Goal: Find specific page/section: Find specific page/section

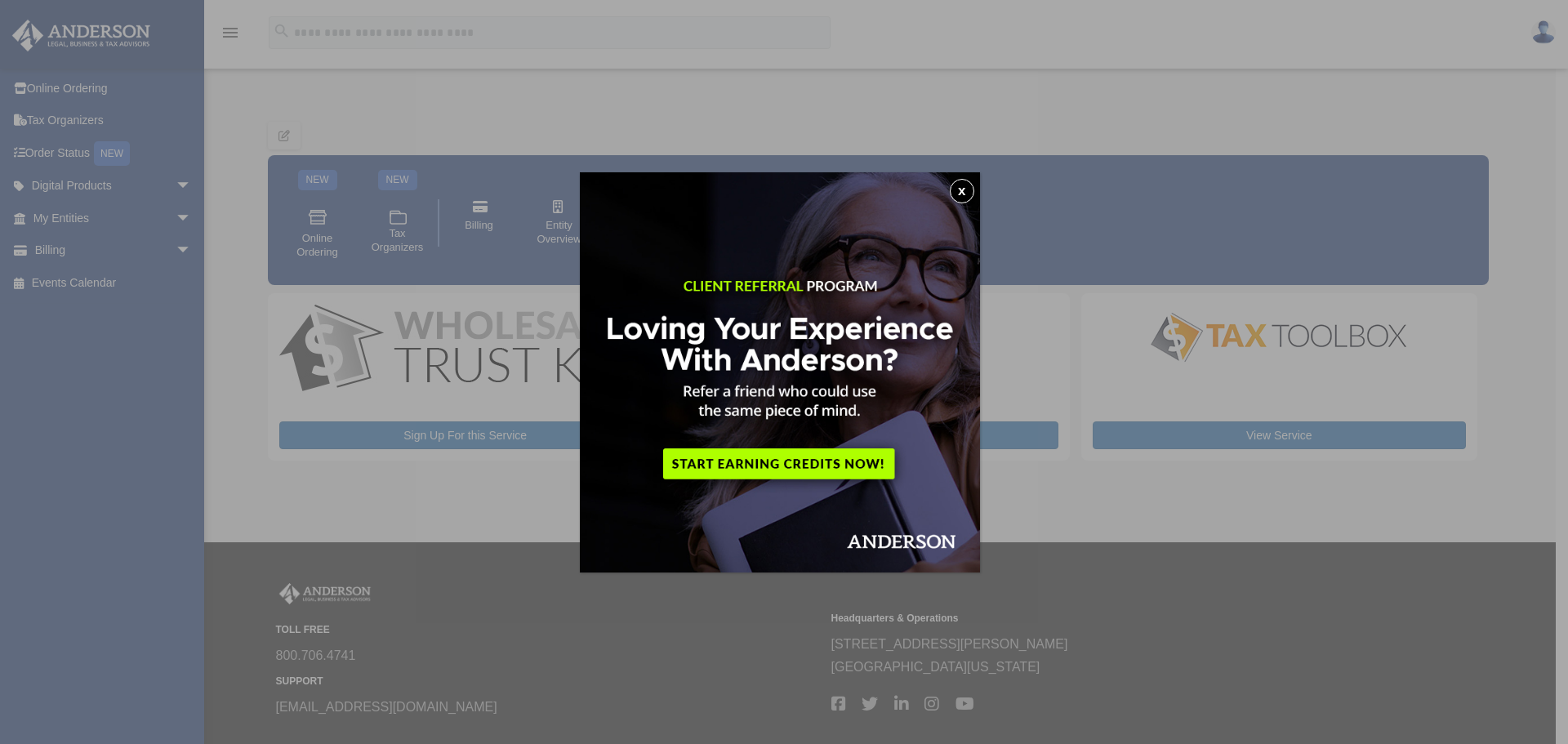
click at [973, 180] on img at bounding box center [780, 372] width 400 height 400
click at [963, 180] on button "x" at bounding box center [962, 191] width 24 height 24
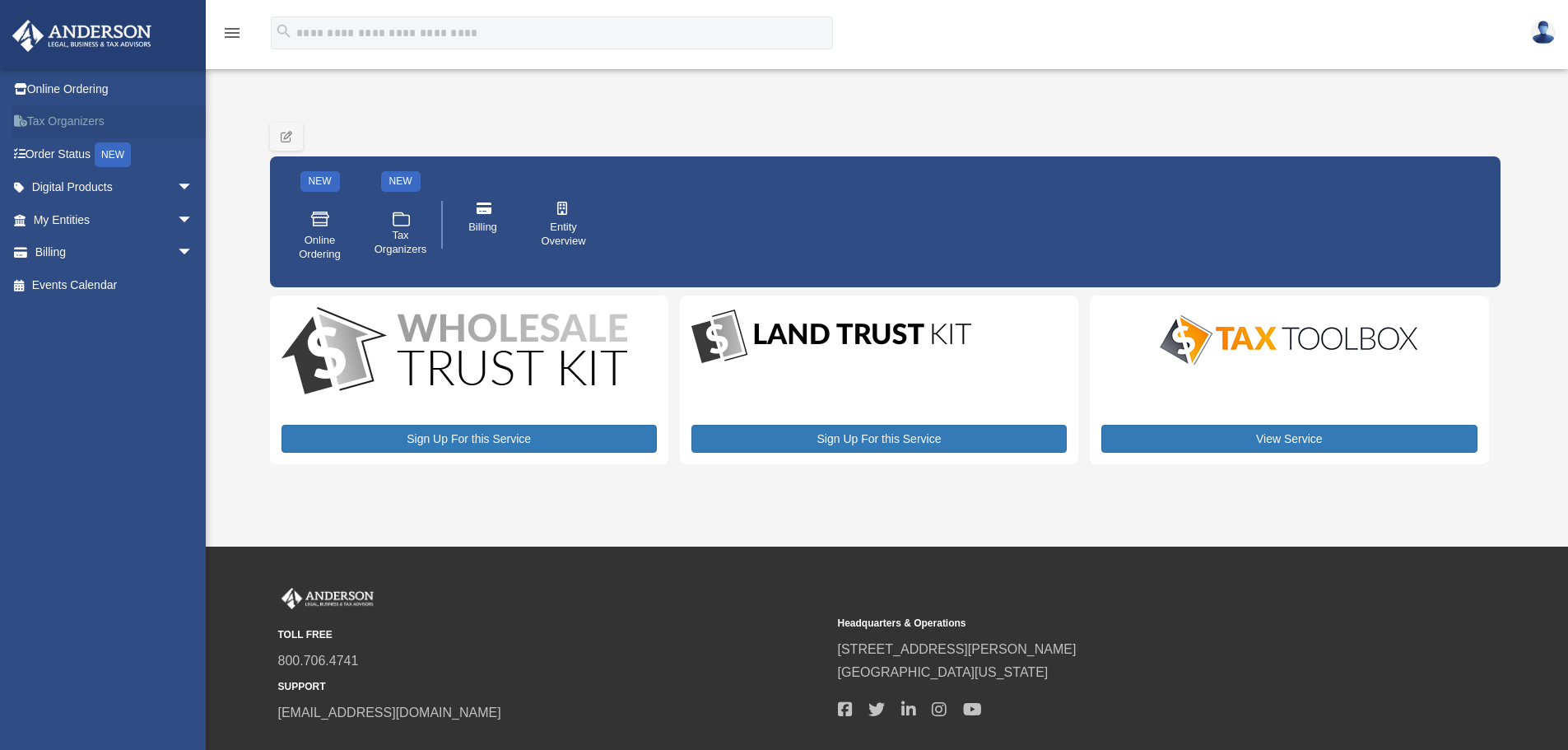
click at [64, 121] on link "Tax Organizers" at bounding box center [115, 122] width 207 height 33
click at [177, 180] on span "arrow_drop_down" at bounding box center [194, 188] width 33 height 34
click at [177, 343] on span "arrow_drop_down" at bounding box center [194, 350] width 33 height 34
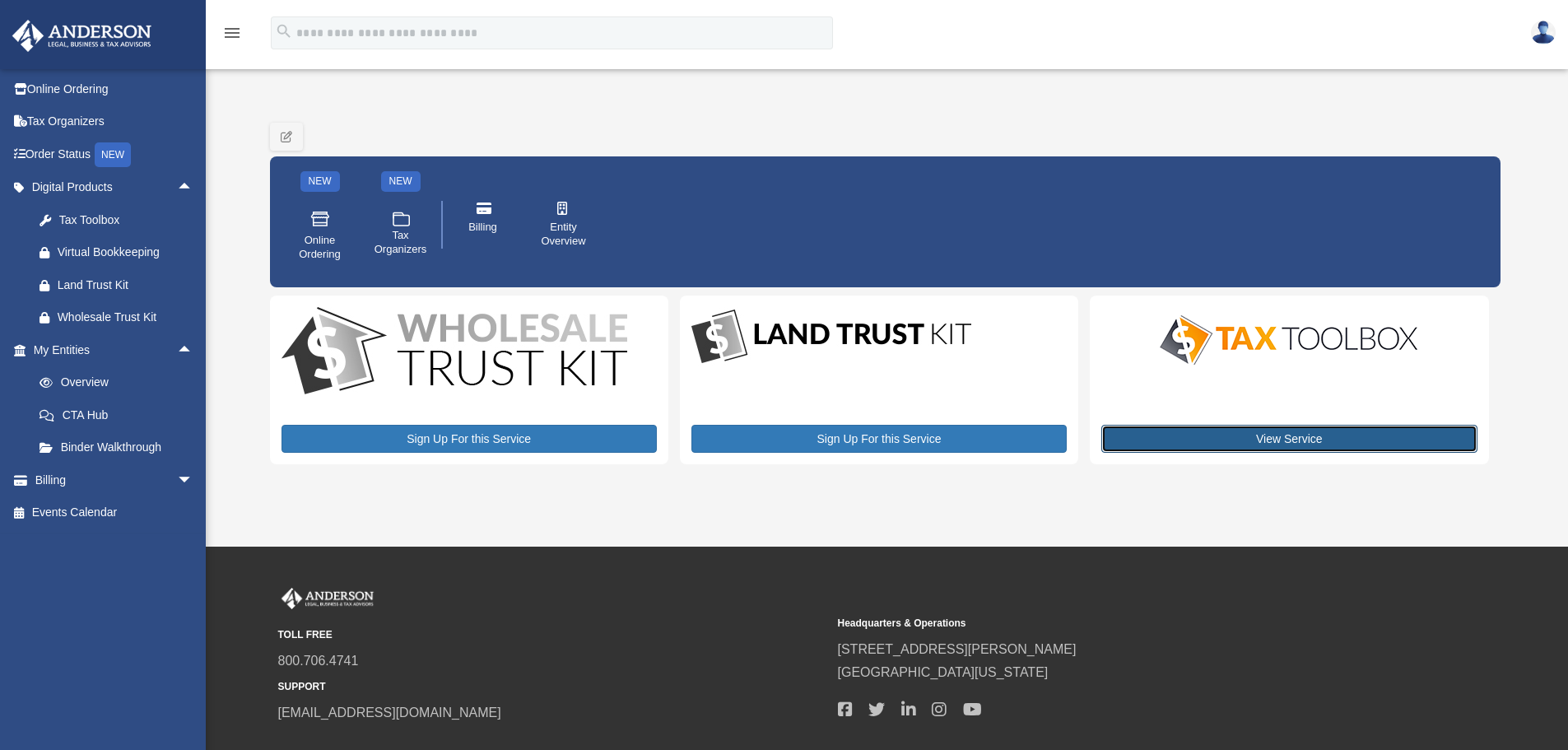
click at [1316, 438] on link "View Service" at bounding box center [1289, 439] width 375 height 28
